Goal: Information Seeking & Learning: Learn about a topic

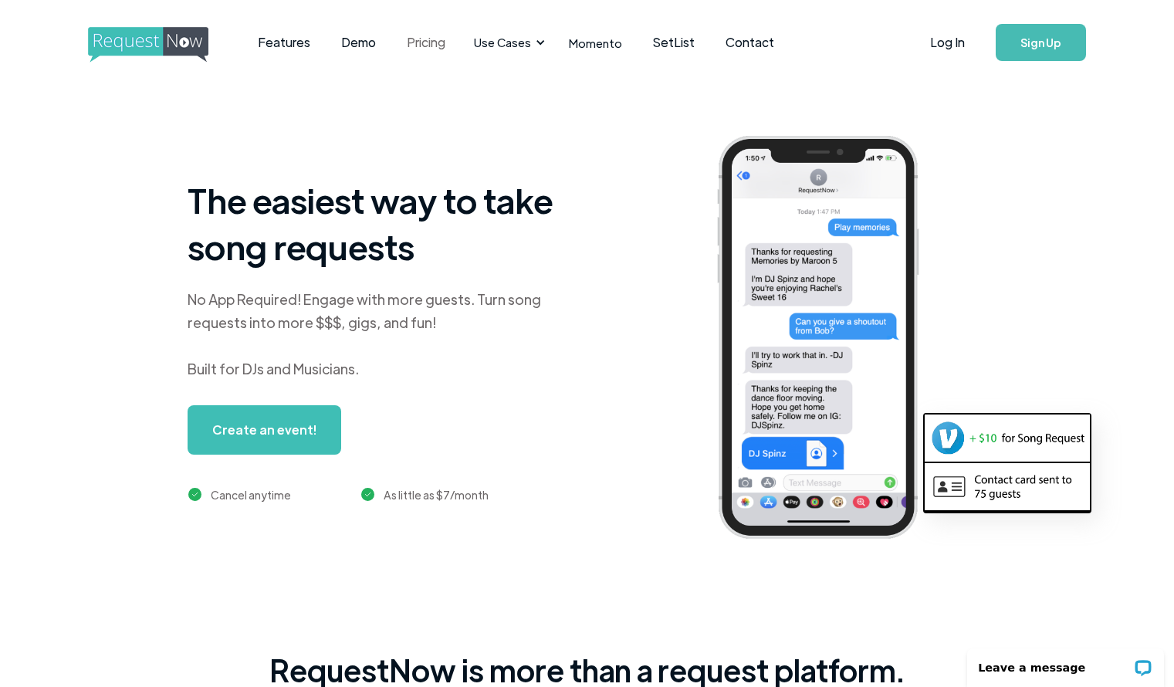
click at [418, 42] on link "Pricing" at bounding box center [425, 43] width 69 height 48
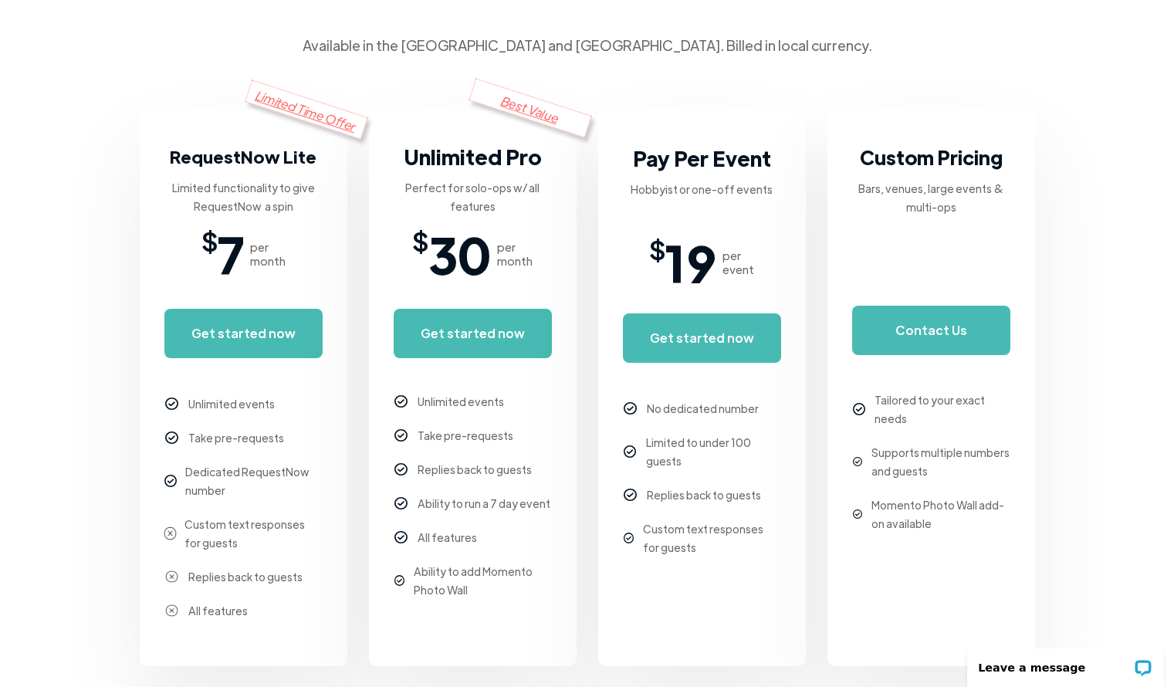
scroll to position [259, 0]
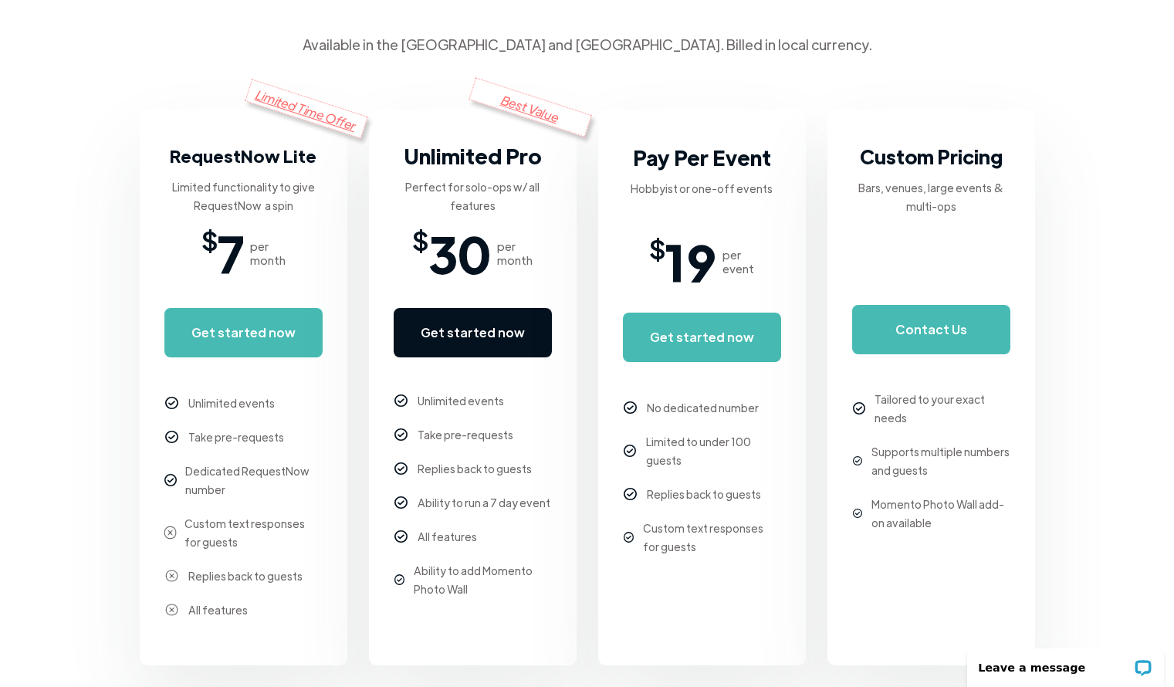
click at [468, 331] on link "Get started now" at bounding box center [473, 332] width 158 height 49
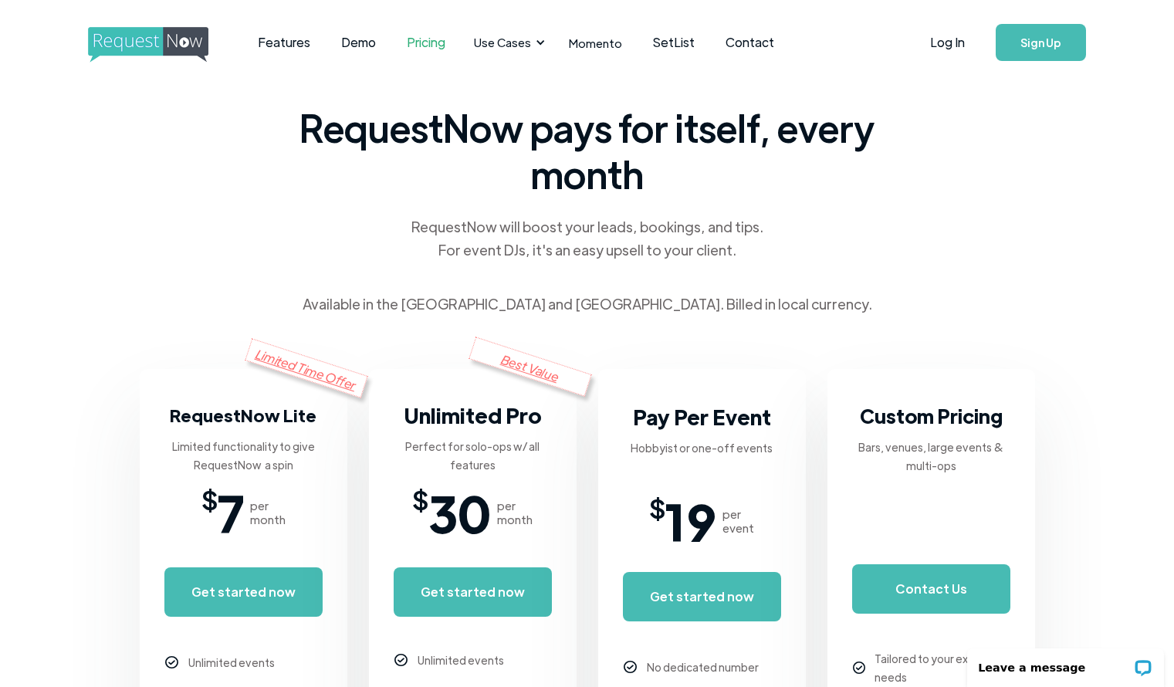
scroll to position [0, 0]
click at [293, 46] on link "Features" at bounding box center [283, 43] width 83 height 48
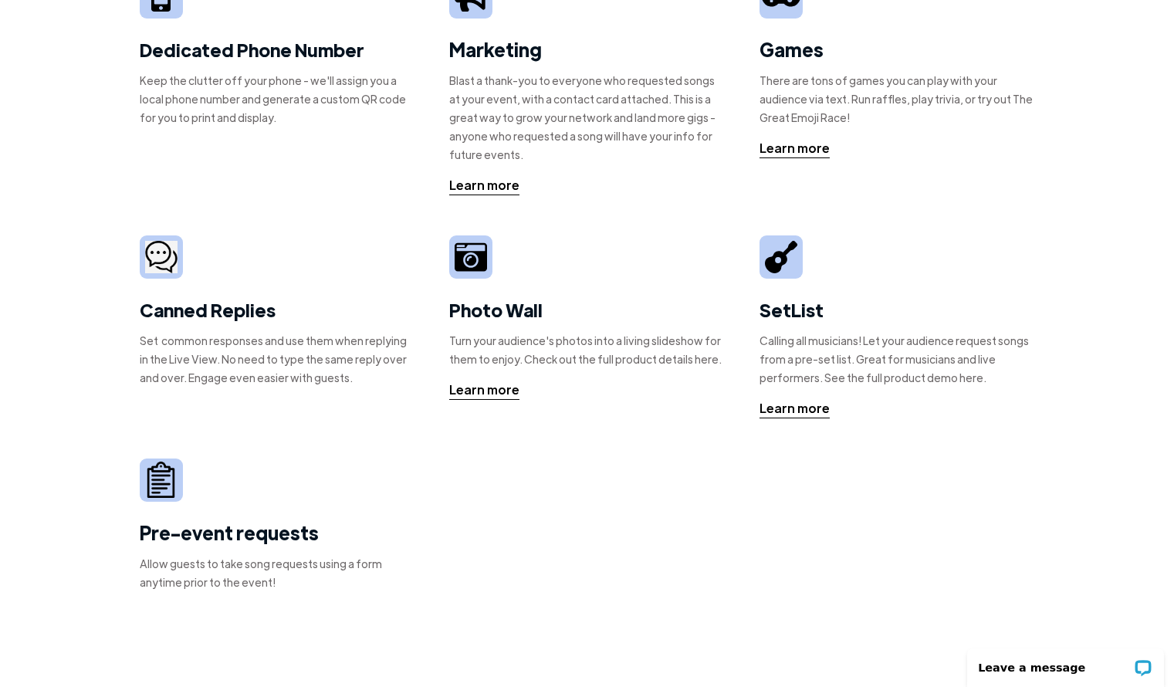
scroll to position [357, 0]
click at [472, 396] on div "Learn more" at bounding box center [484, 389] width 70 height 19
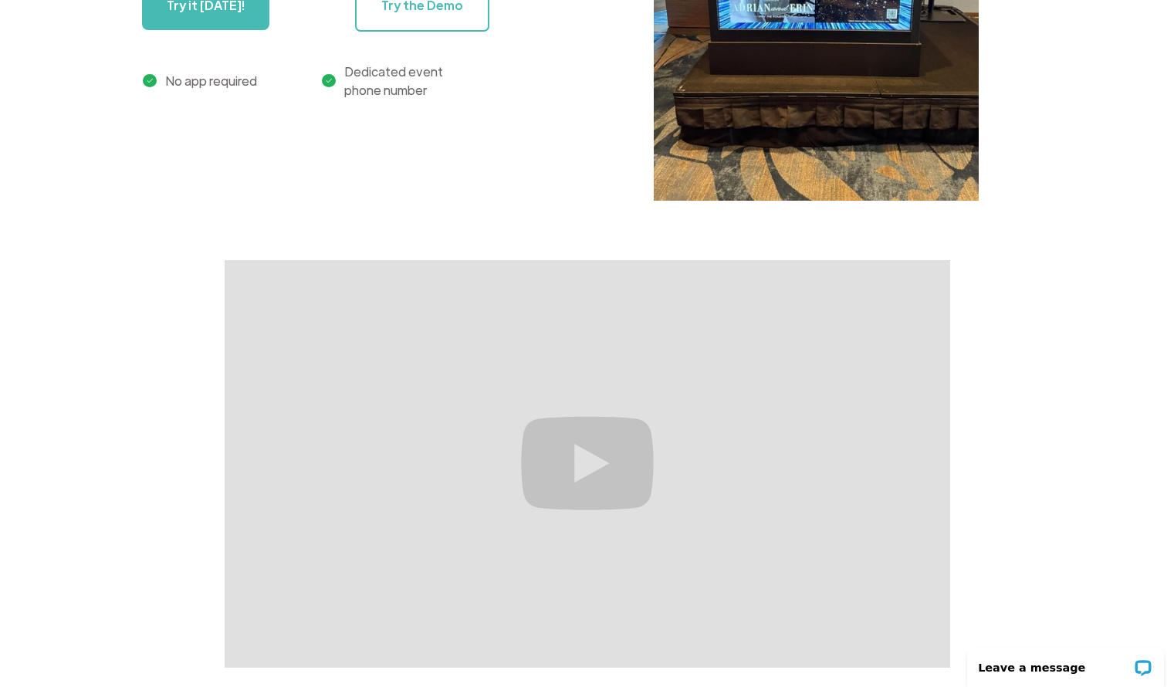
scroll to position [382, 0]
